Goal: Task Accomplishment & Management: Manage account settings

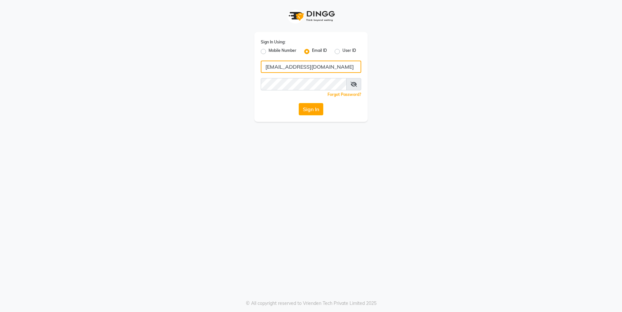
click at [289, 69] on input "[EMAIL_ADDRESS][DOMAIN_NAME]" at bounding box center [311, 67] width 100 height 12
type input "[EMAIL_ADDRESS][DOMAIN_NAME]"
click at [299, 103] on button "Sign In" at bounding box center [311, 109] width 25 height 12
